Goal: Information Seeking & Learning: Learn about a topic

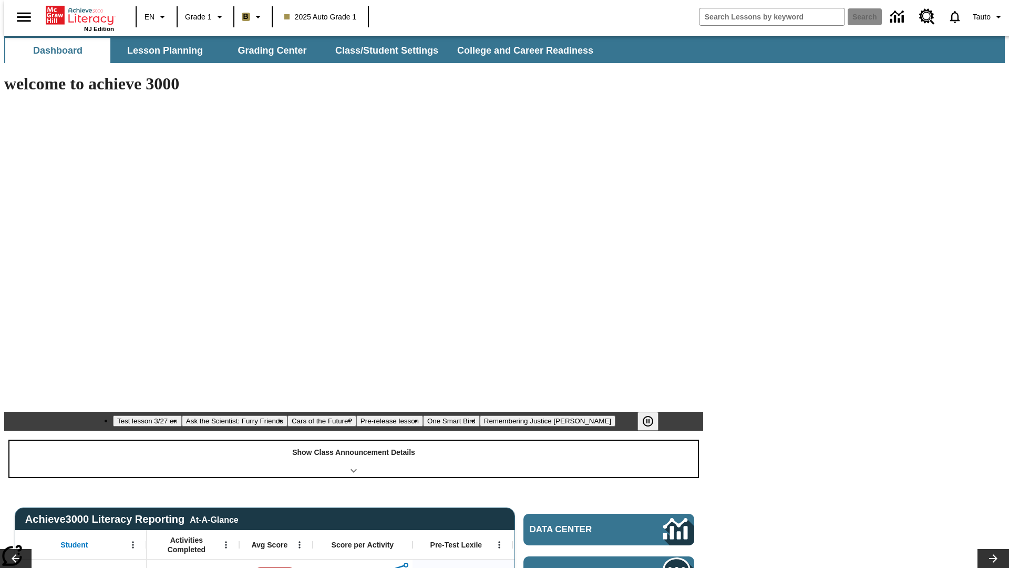
click at [354, 441] on div "Show Class Announcement Details" at bounding box center [353, 459] width 689 height 36
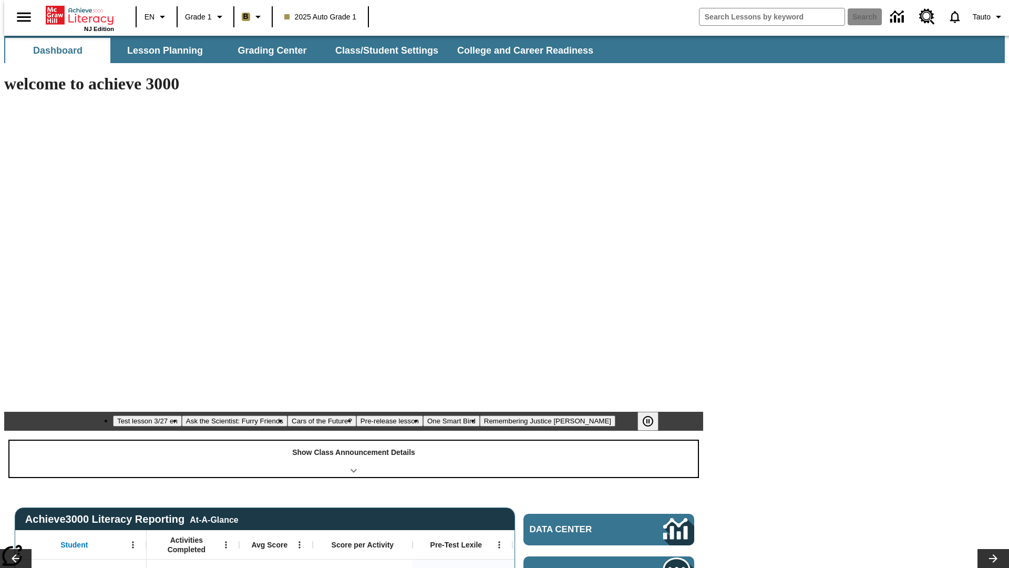
click at [354, 441] on div "Show Class Announcement Details" at bounding box center [353, 459] width 689 height 36
